Goal: Task Accomplishment & Management: Manage account settings

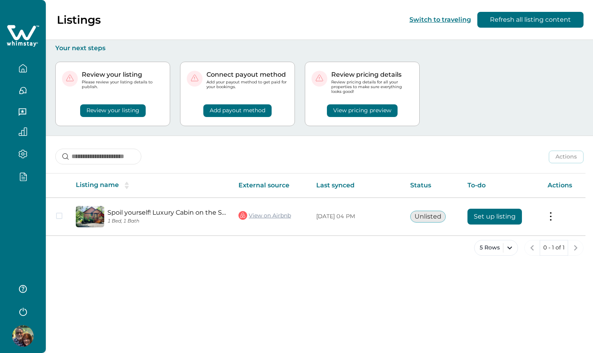
click at [23, 153] on icon "button" at bounding box center [23, 153] width 9 height 9
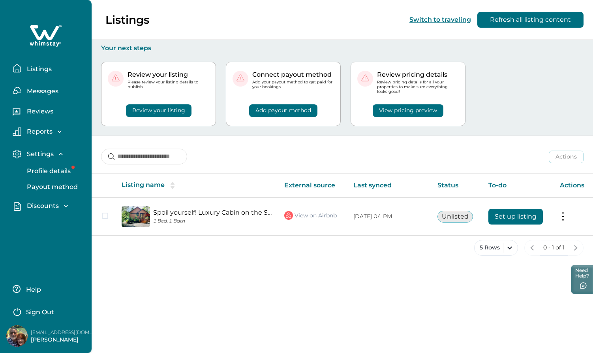
click at [13, 150] on icon "button" at bounding box center [17, 153] width 9 height 9
click at [34, 178] on p "Discounts" at bounding box center [41, 176] width 34 height 8
click at [39, 195] on p "Discounts" at bounding box center [41, 194] width 34 height 8
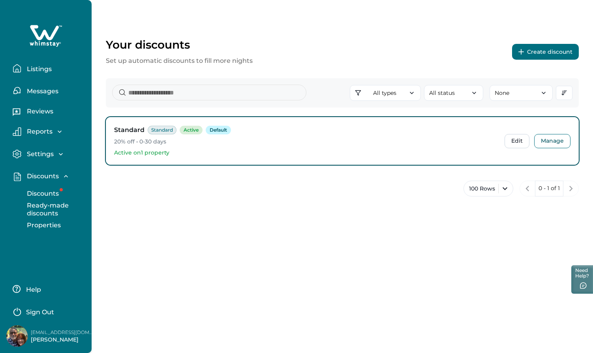
click at [530, 46] on button "Create discount" at bounding box center [545, 52] width 67 height 16
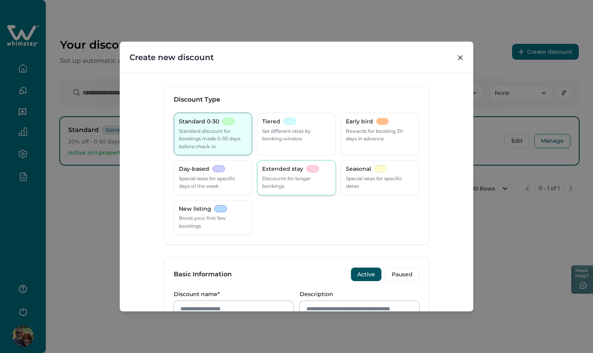
click at [286, 183] on p "Discounts for longer bookings" at bounding box center [296, 182] width 68 height 15
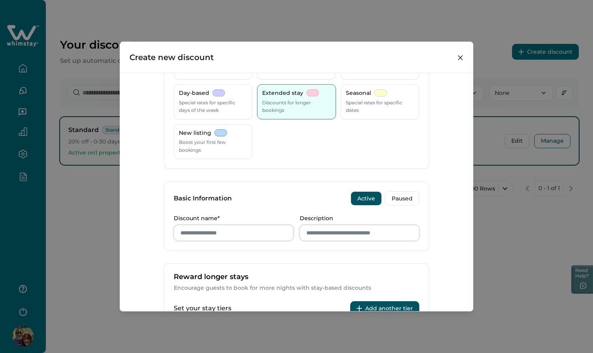
scroll to position [83, 0]
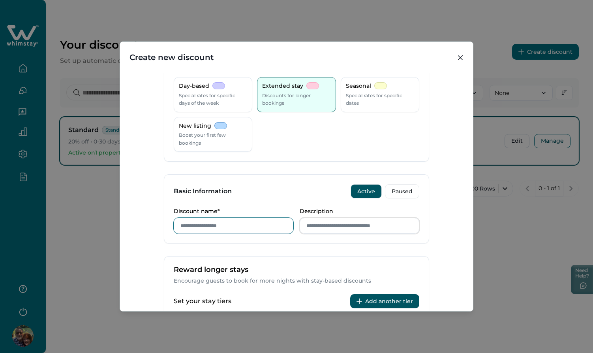
click at [232, 227] on input "Discount name*" at bounding box center [234, 226] width 120 height 16
type input "**********"
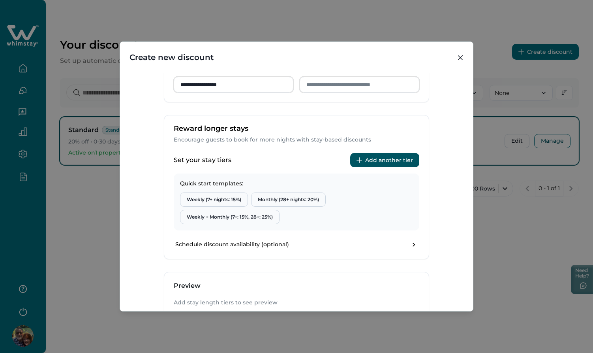
scroll to position [225, 0]
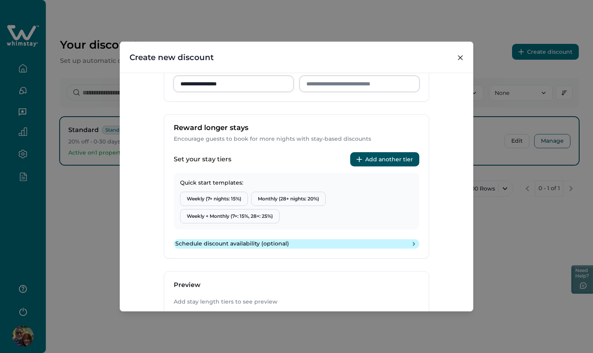
click at [412, 245] on icon "toggle schedule" at bounding box center [414, 244] width 8 height 8
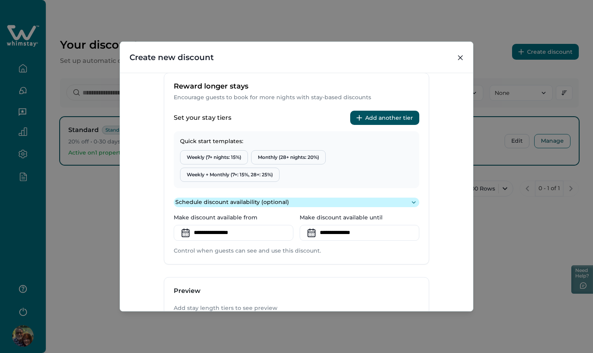
scroll to position [265, 0]
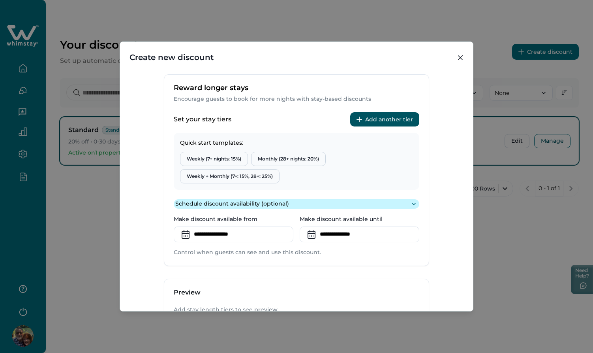
click at [410, 203] on icon "toggle schedule" at bounding box center [414, 204] width 8 height 8
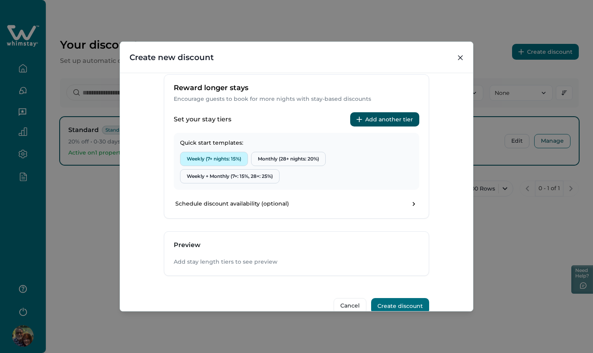
click at [199, 155] on button "Weekly (7+ nights: 15%)" at bounding box center [214, 159] width 68 height 14
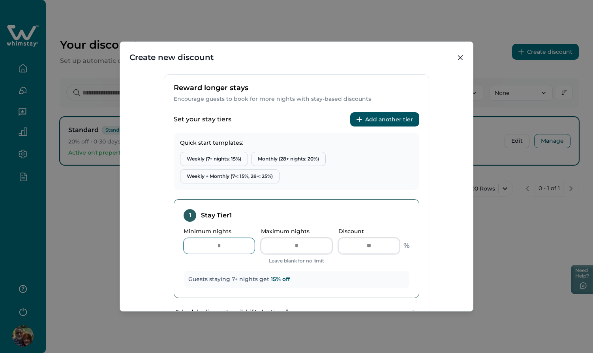
click at [222, 246] on input "*" at bounding box center [219, 246] width 71 height 16
click at [460, 59] on icon "Close" at bounding box center [460, 57] width 5 height 5
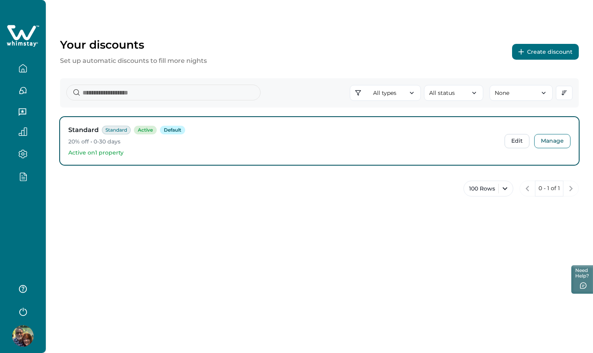
click at [547, 56] on button "Create discount" at bounding box center [545, 52] width 67 height 16
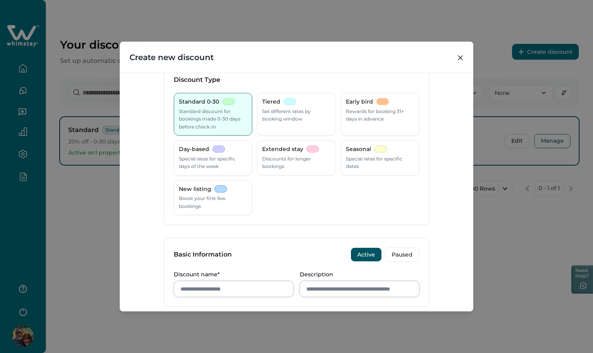
scroll to position [23, 0]
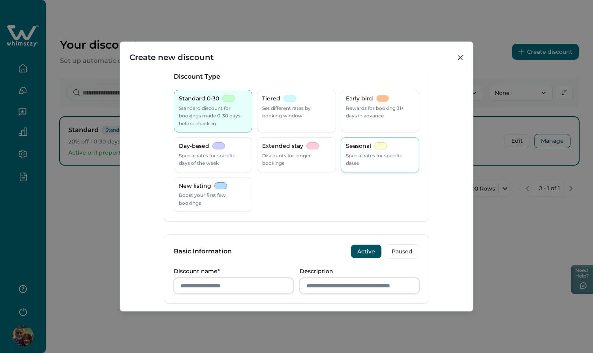
click at [357, 157] on p "Special rates for specific dates" at bounding box center [380, 159] width 68 height 15
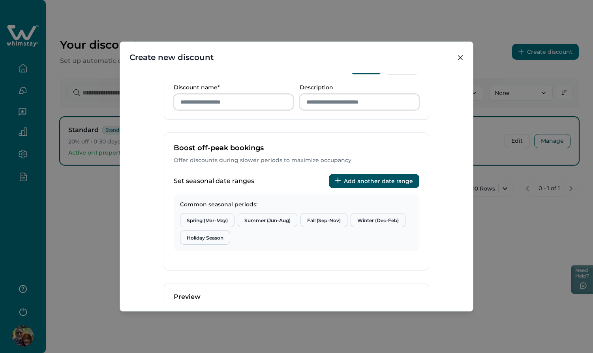
scroll to position [209, 0]
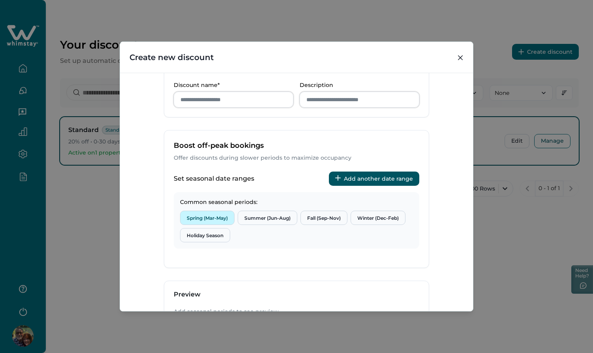
click at [204, 220] on button "Spring (Mar-May)" at bounding box center [207, 218] width 55 height 14
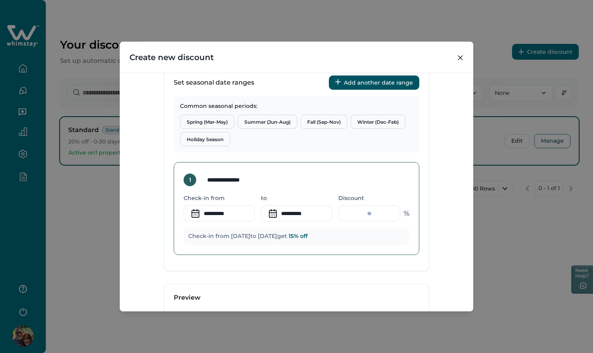
scroll to position [294, 0]
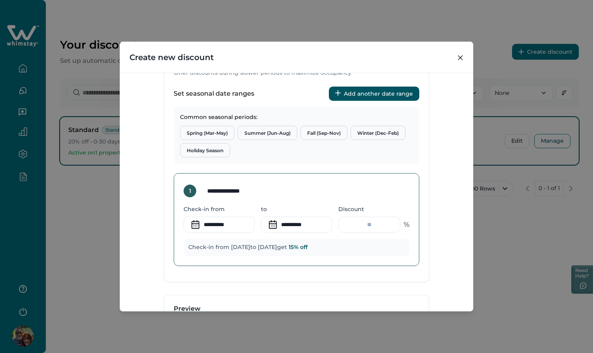
click at [219, 192] on input "**********" at bounding box center [235, 191] width 68 height 16
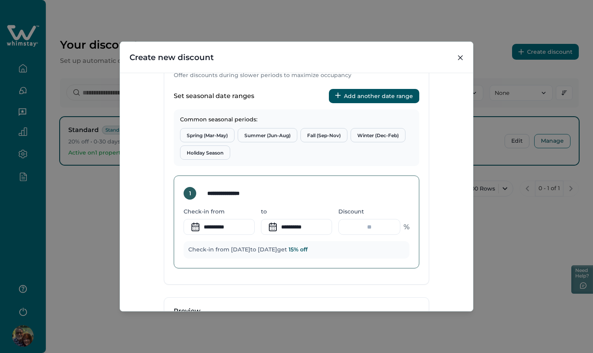
scroll to position [289, 0]
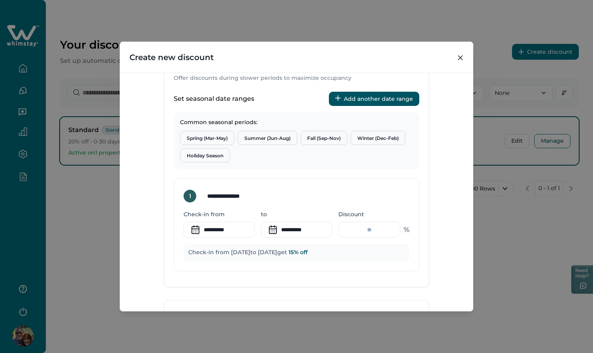
click at [362, 95] on button "Add another date range" at bounding box center [374, 99] width 90 height 14
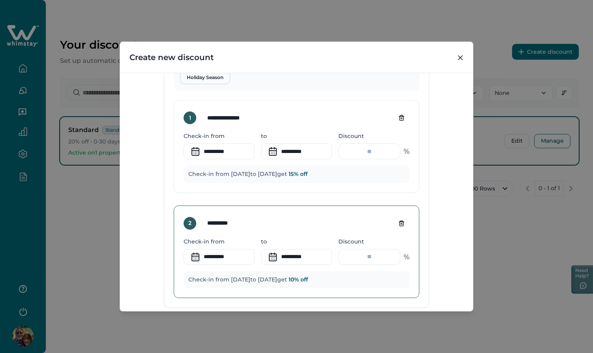
scroll to position [372, 0]
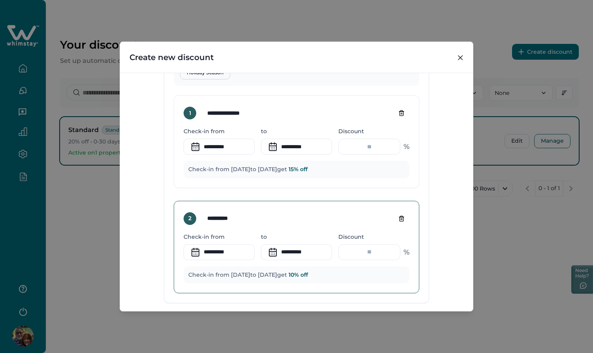
click at [230, 218] on input "**********" at bounding box center [235, 219] width 68 height 16
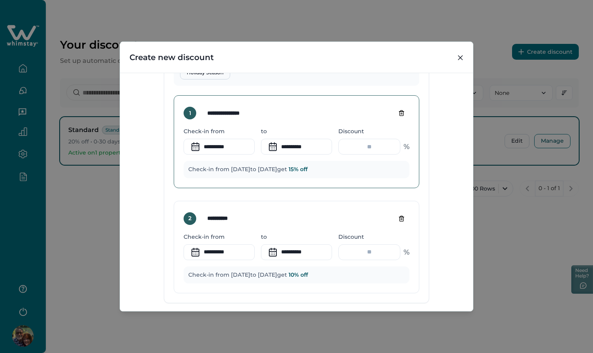
drag, startPoint x: 227, startPoint y: 113, endPoint x: 255, endPoint y: 115, distance: 28.5
click at [255, 115] on input "**********" at bounding box center [235, 113] width 68 height 16
drag, startPoint x: 226, startPoint y: 113, endPoint x: 257, endPoint y: 114, distance: 31.6
click at [257, 114] on input "**********" at bounding box center [235, 113] width 68 height 16
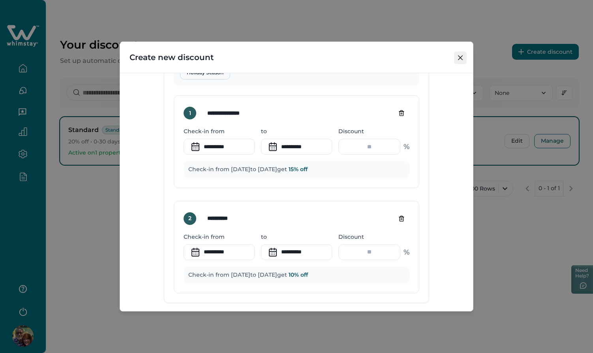
click at [459, 59] on icon "Close" at bounding box center [460, 57] width 5 height 5
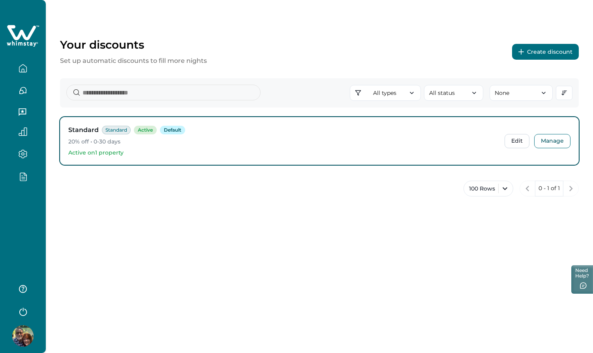
click at [22, 130] on icon "button" at bounding box center [23, 132] width 8 height 8
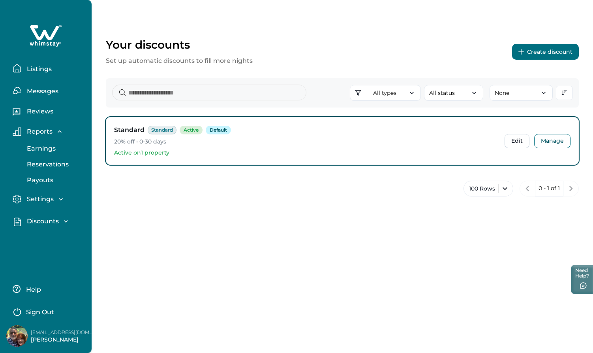
click at [534, 51] on button "Create discount" at bounding box center [545, 52] width 67 height 16
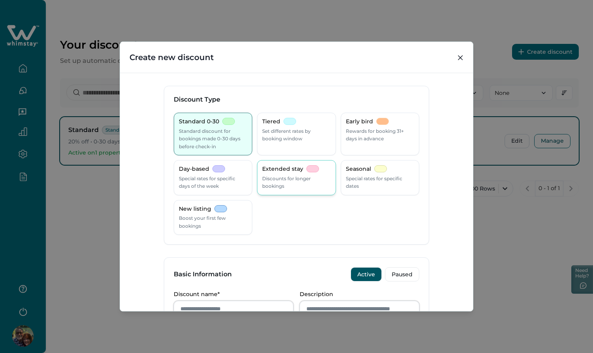
click at [282, 169] on p "Extended stay" at bounding box center [282, 169] width 41 height 8
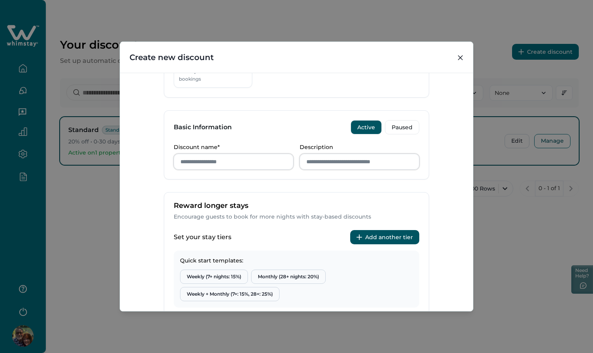
scroll to position [154, 0]
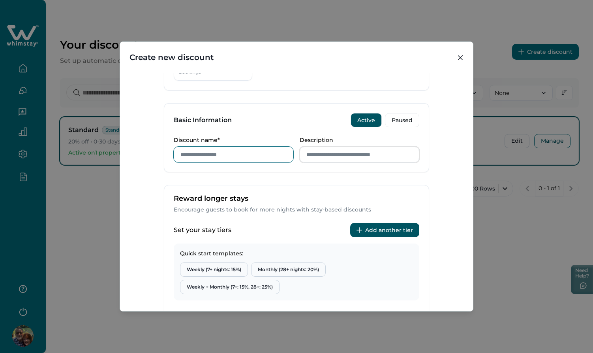
click at [233, 154] on input "Discount name*" at bounding box center [234, 155] width 120 height 16
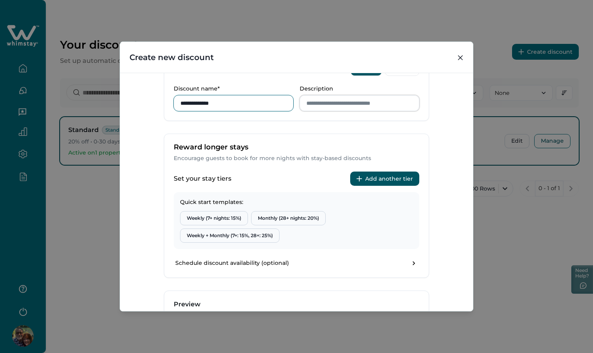
scroll to position [206, 0]
type input "**********"
click at [229, 217] on button "Weekly (7+ nights: 15%)" at bounding box center [214, 218] width 68 height 14
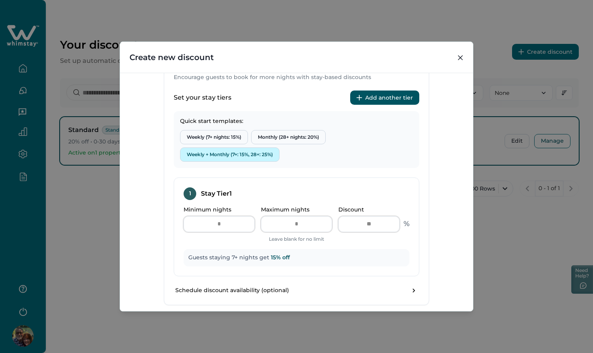
scroll to position [287, 0]
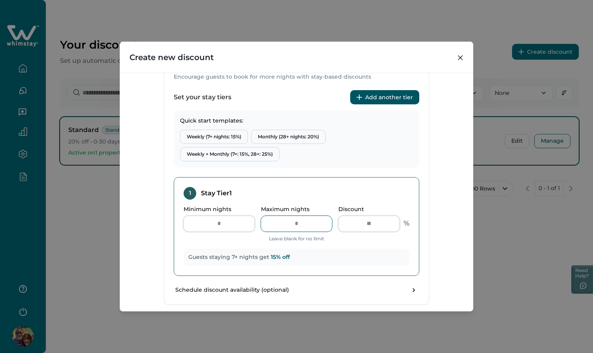
click at [289, 222] on input "Maximum nights" at bounding box center [296, 224] width 71 height 16
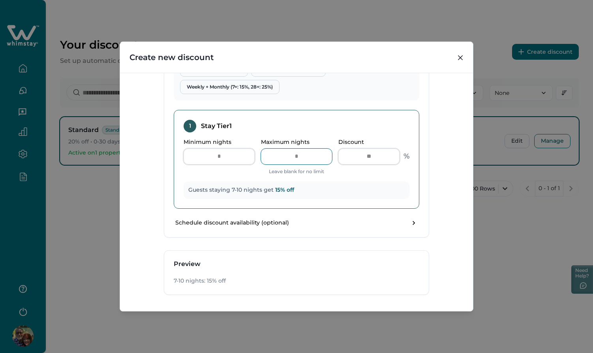
scroll to position [388, 0]
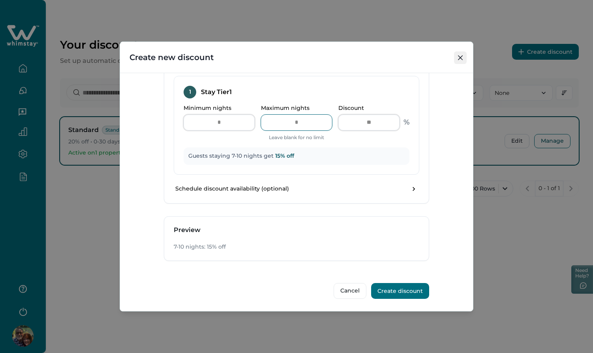
type input "**"
click at [461, 56] on icon "Close" at bounding box center [460, 57] width 5 height 5
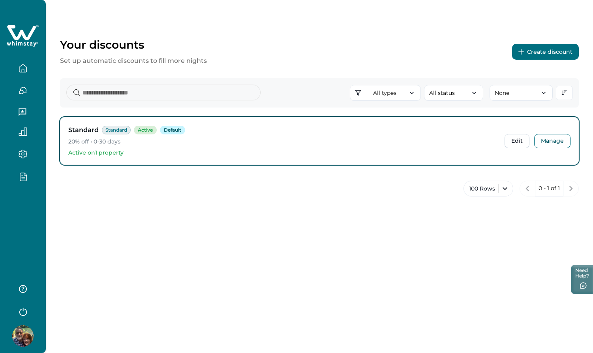
click at [21, 156] on icon "button" at bounding box center [23, 153] width 9 height 9
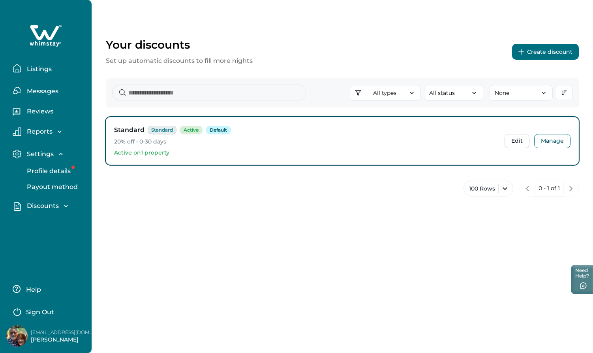
click at [41, 310] on p "Sign Out" at bounding box center [40, 312] width 28 height 8
